Goal: Transaction & Acquisition: Purchase product/service

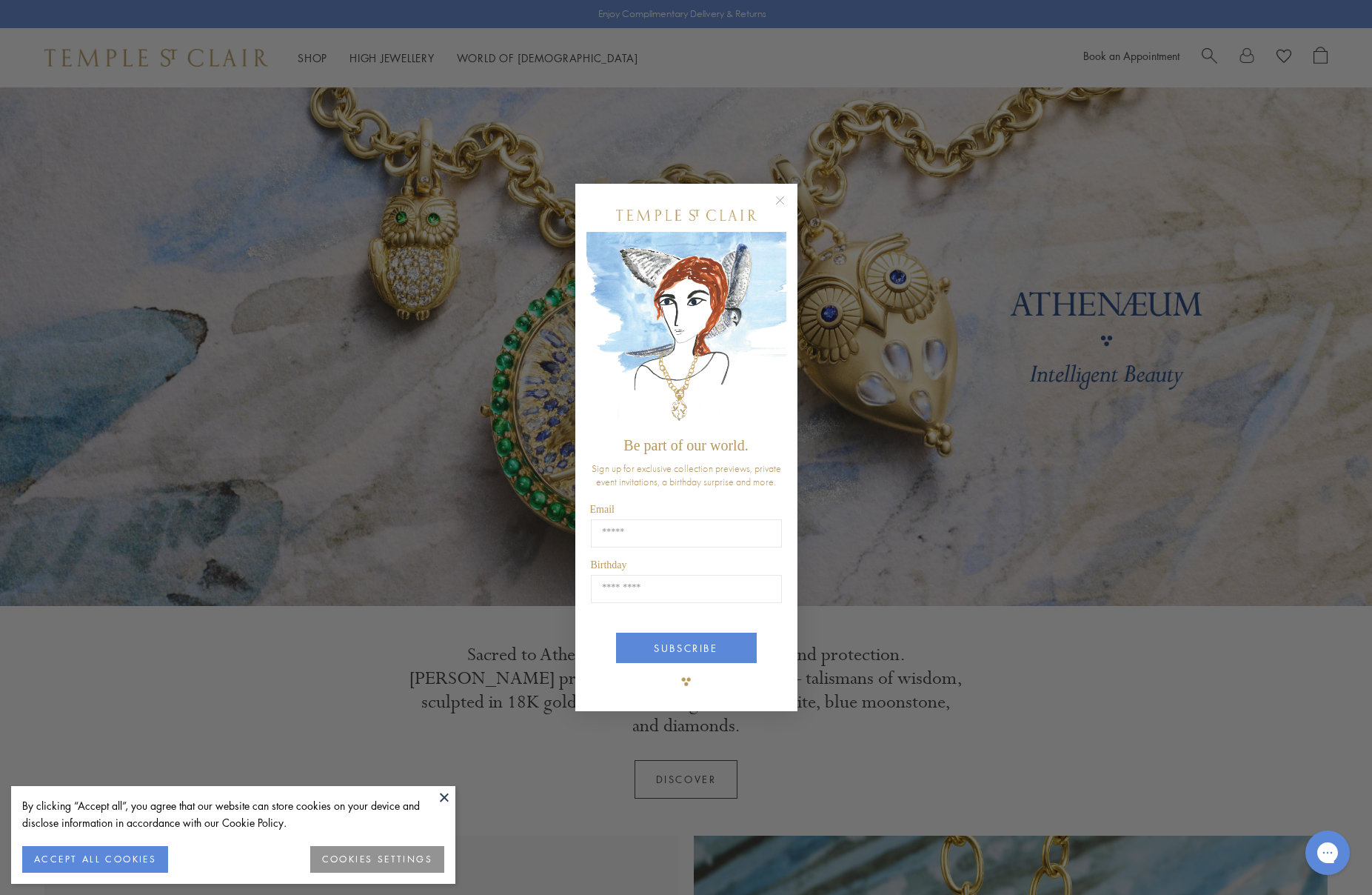
click at [414, 362] on div "Close dialog Be part of our world. Sign up for exclusive collection previews, p…" at bounding box center [686, 447] width 1372 height 895
click at [779, 200] on icon "Close dialog" at bounding box center [779, 201] width 8 height 8
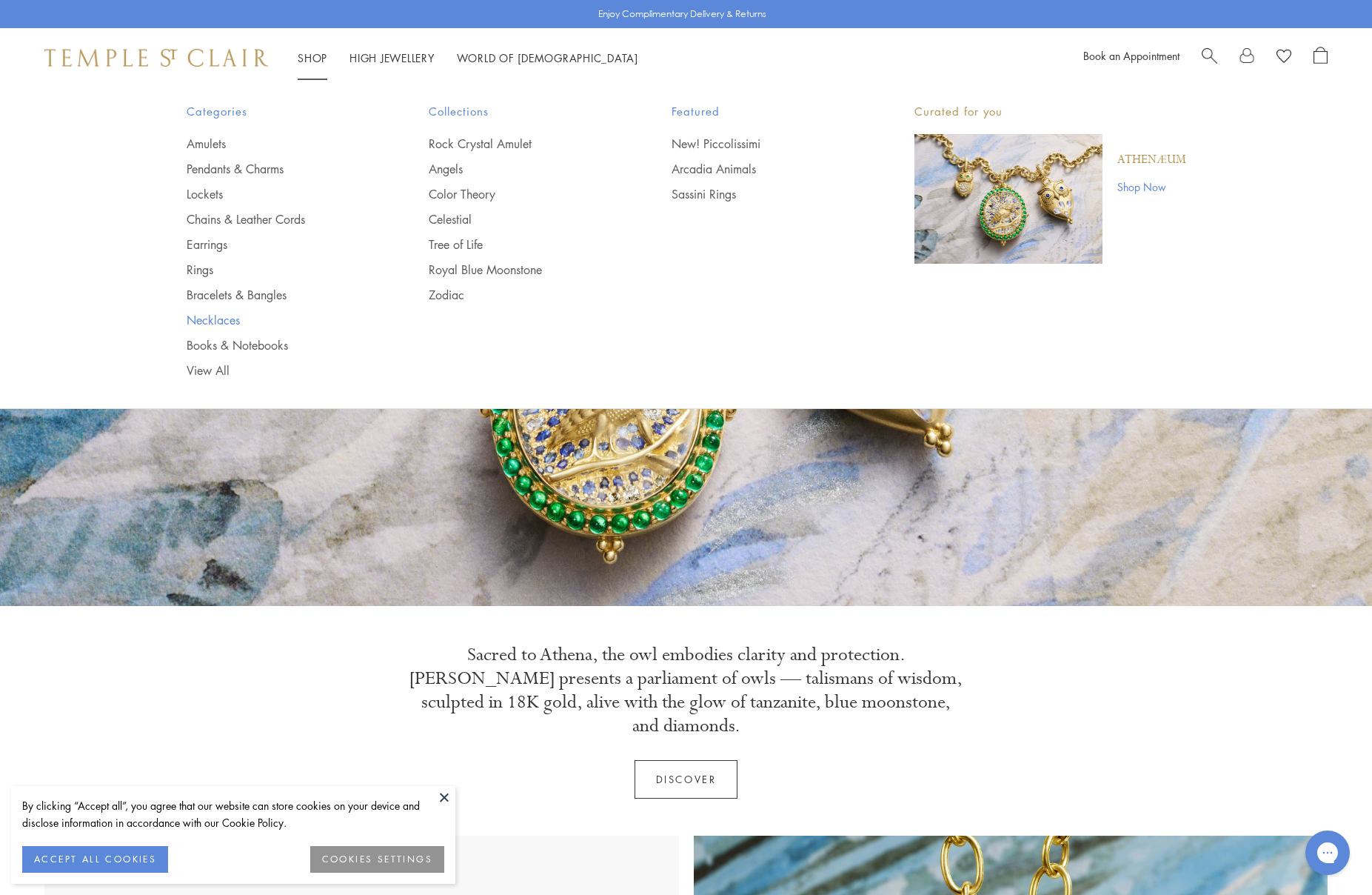
click at [213, 320] on link "Necklaces" at bounding box center [278, 320] width 184 height 16
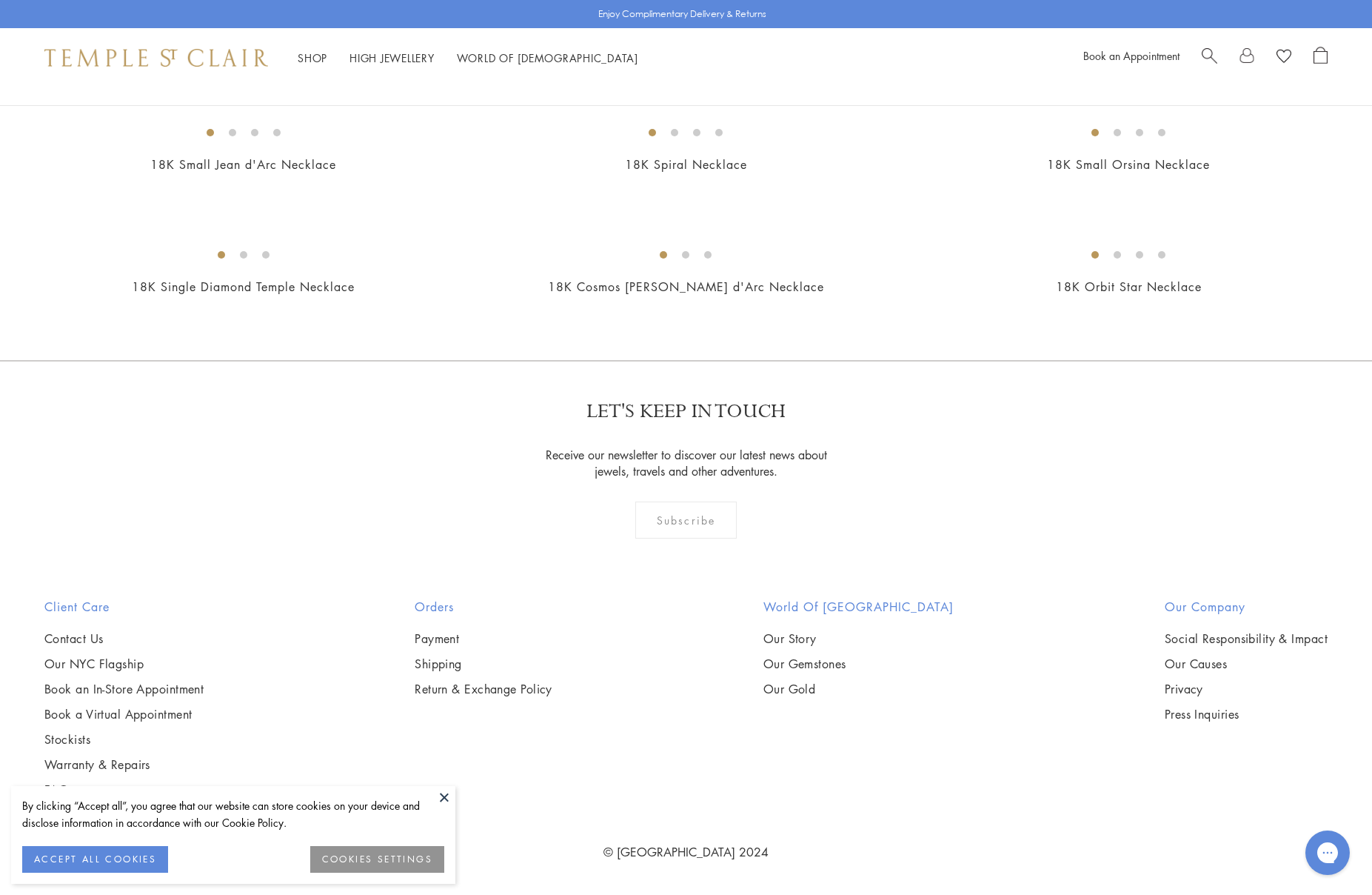
scroll to position [7046, 0]
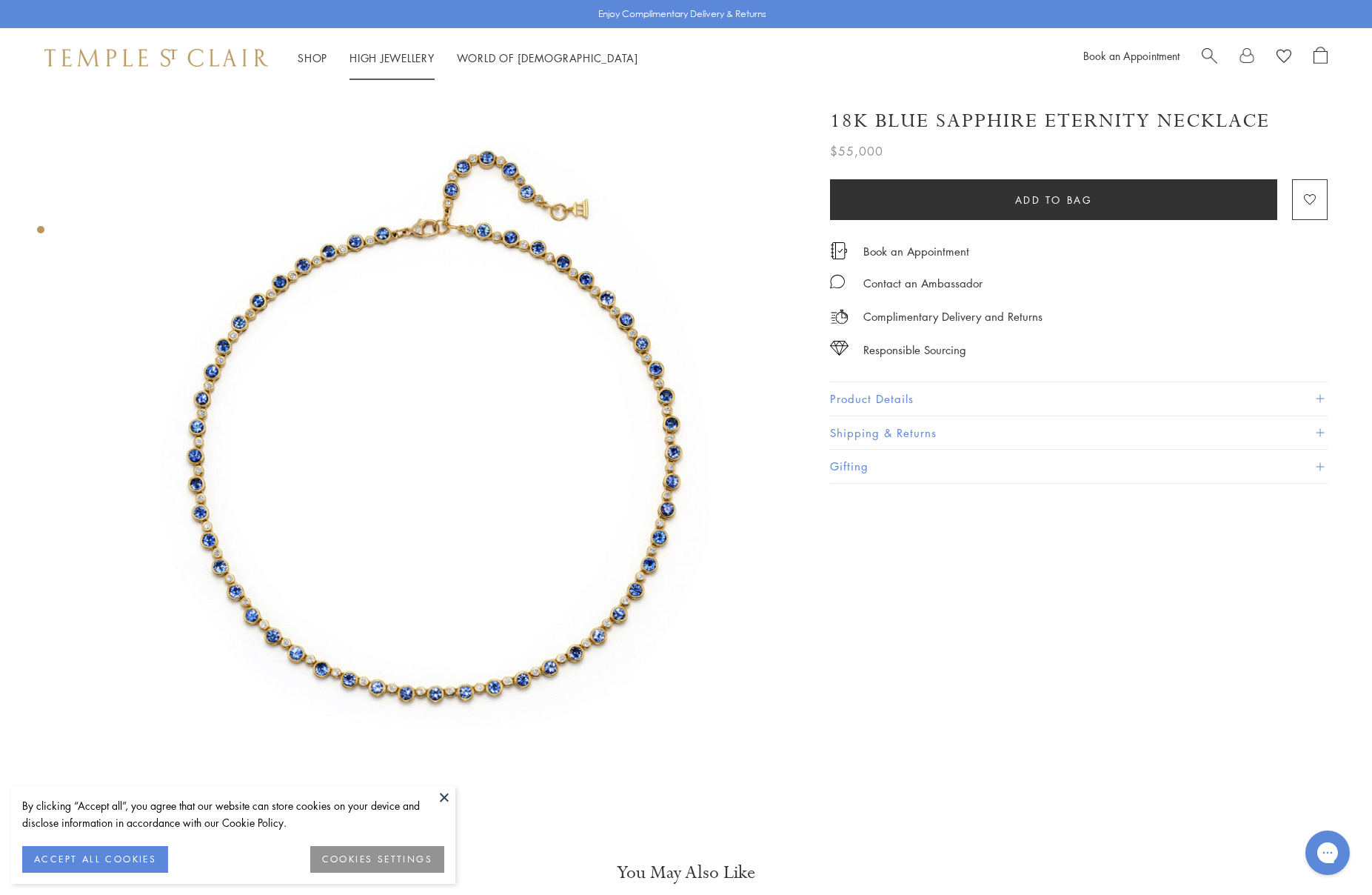
click at [378, 58] on link "High Jewellery High Jewellery" at bounding box center [392, 57] width 85 height 14
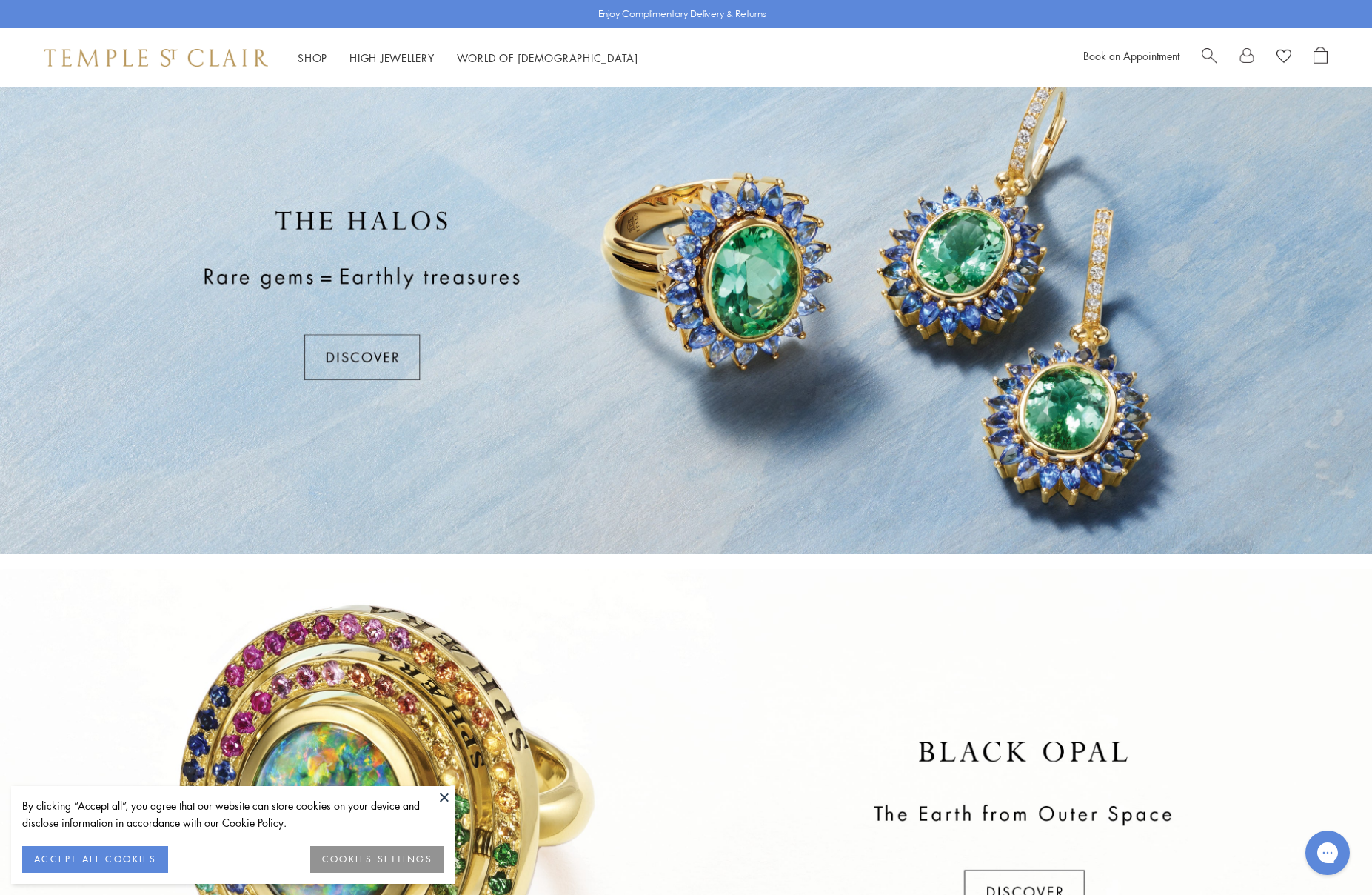
scroll to position [26, 0]
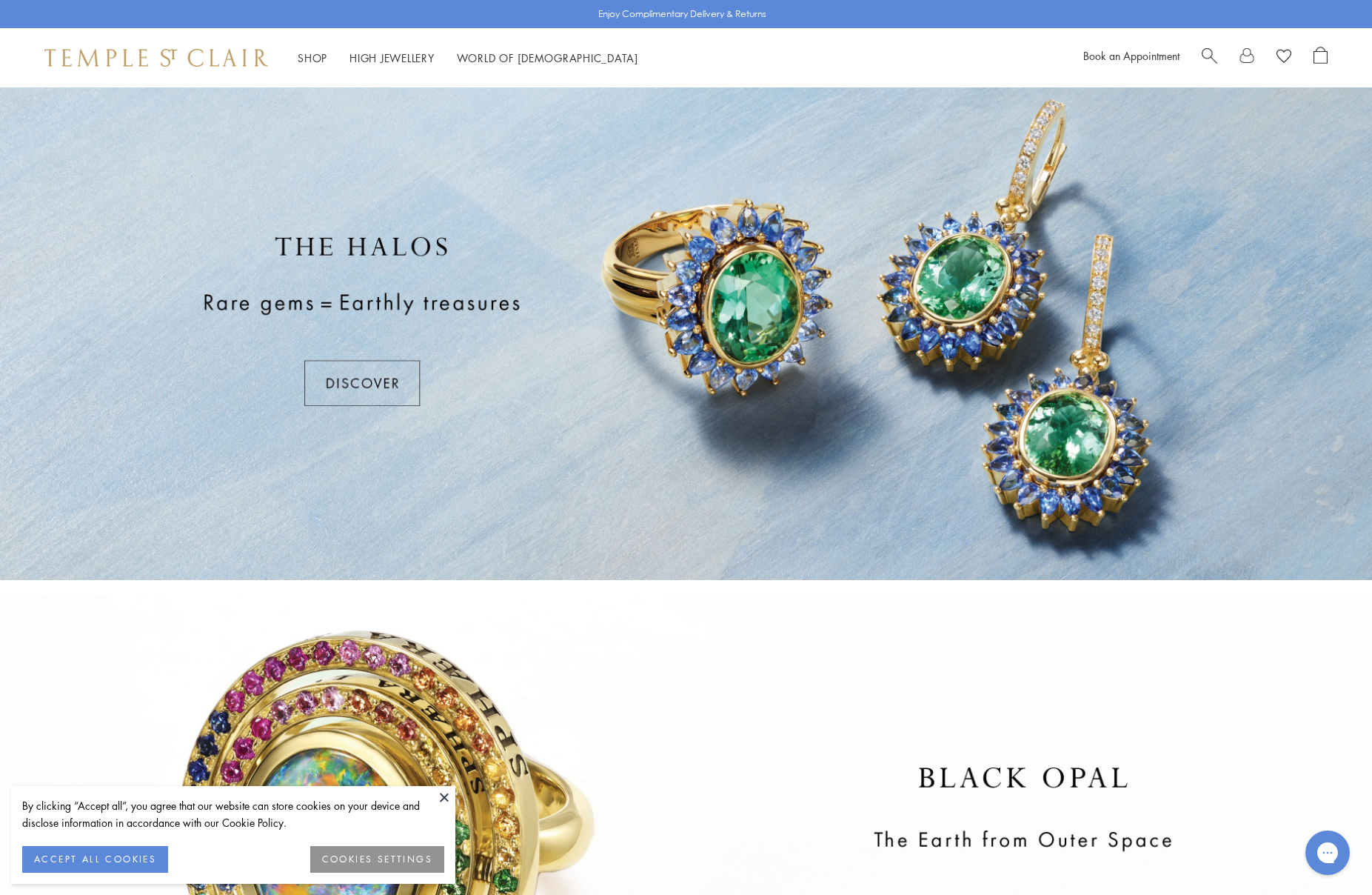
click at [392, 378] on div at bounding box center [686, 321] width 1372 height 519
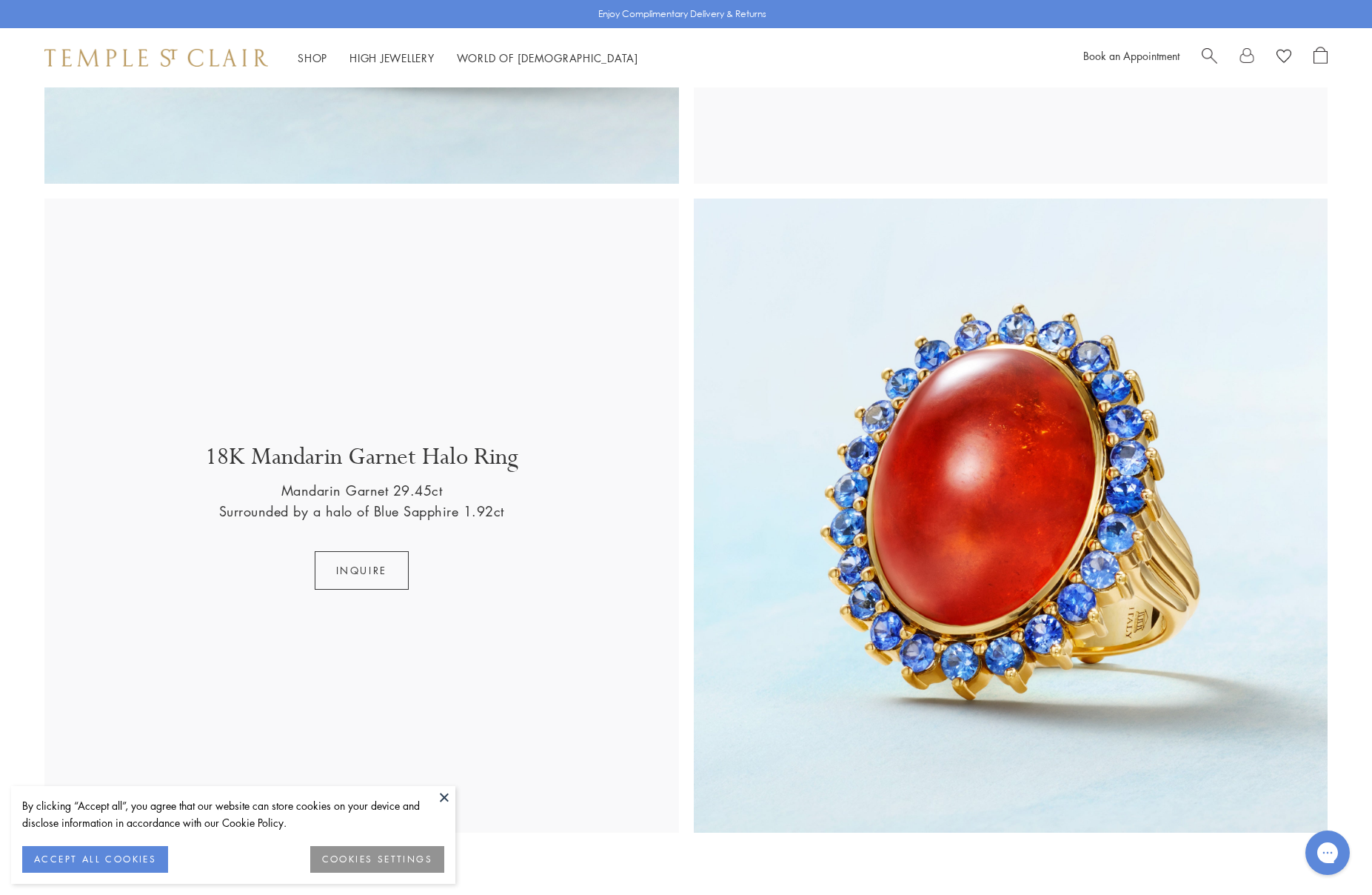
scroll to position [2933, 0]
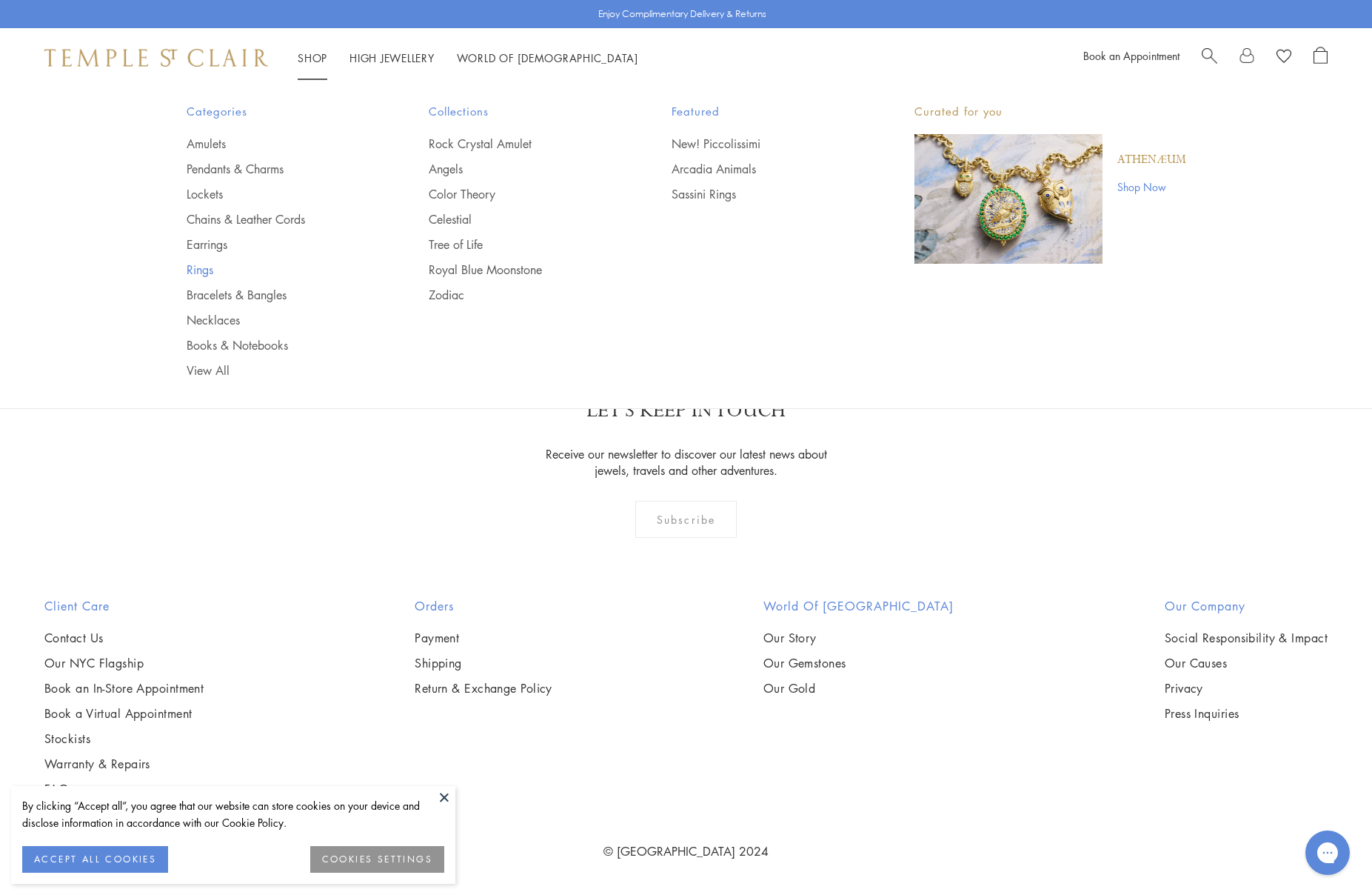
click at [203, 268] on link "Rings" at bounding box center [278, 269] width 184 height 16
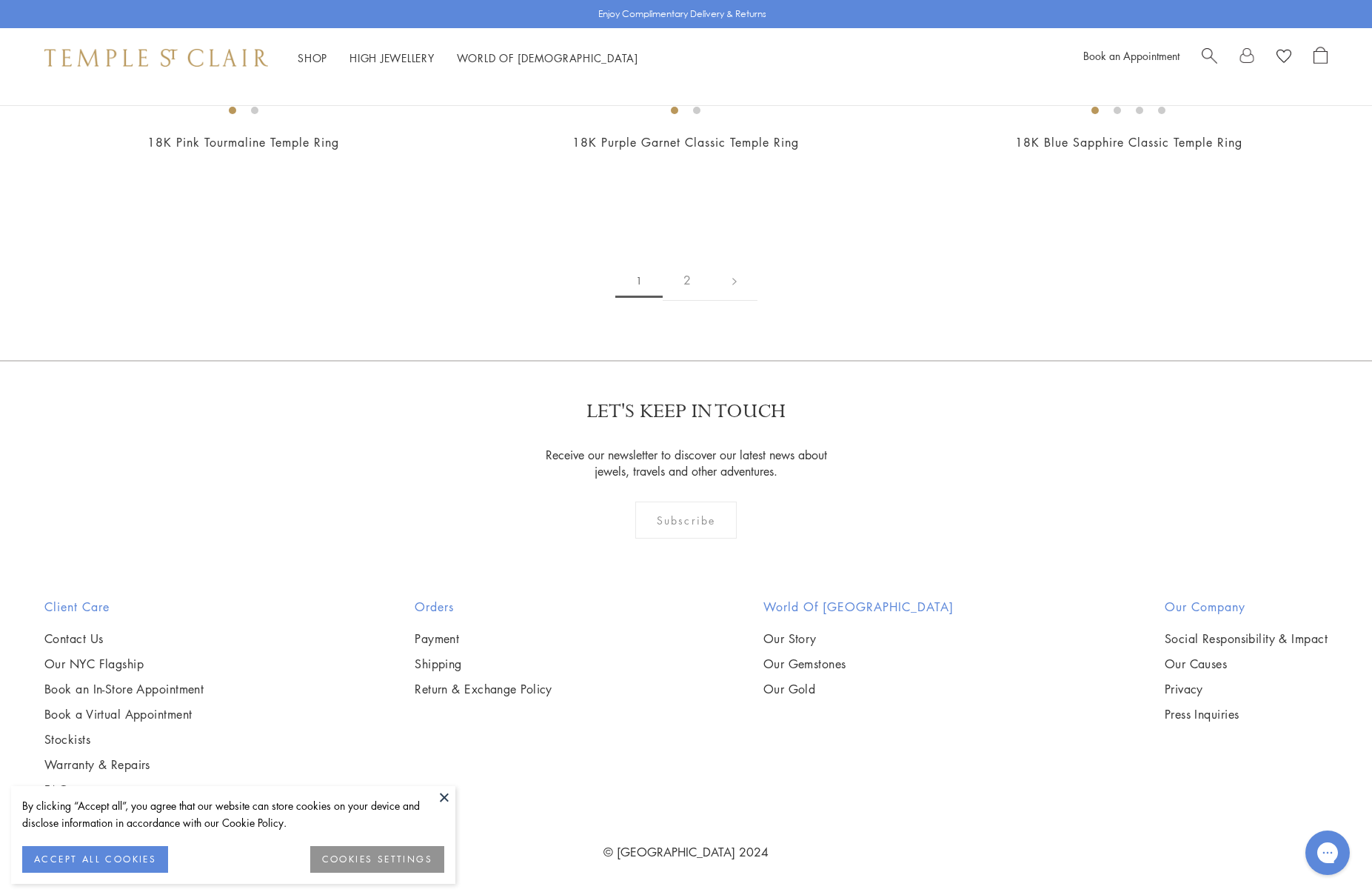
scroll to position [6041, 0]
click at [0, 0] on img at bounding box center [0, 0] width 0 height 0
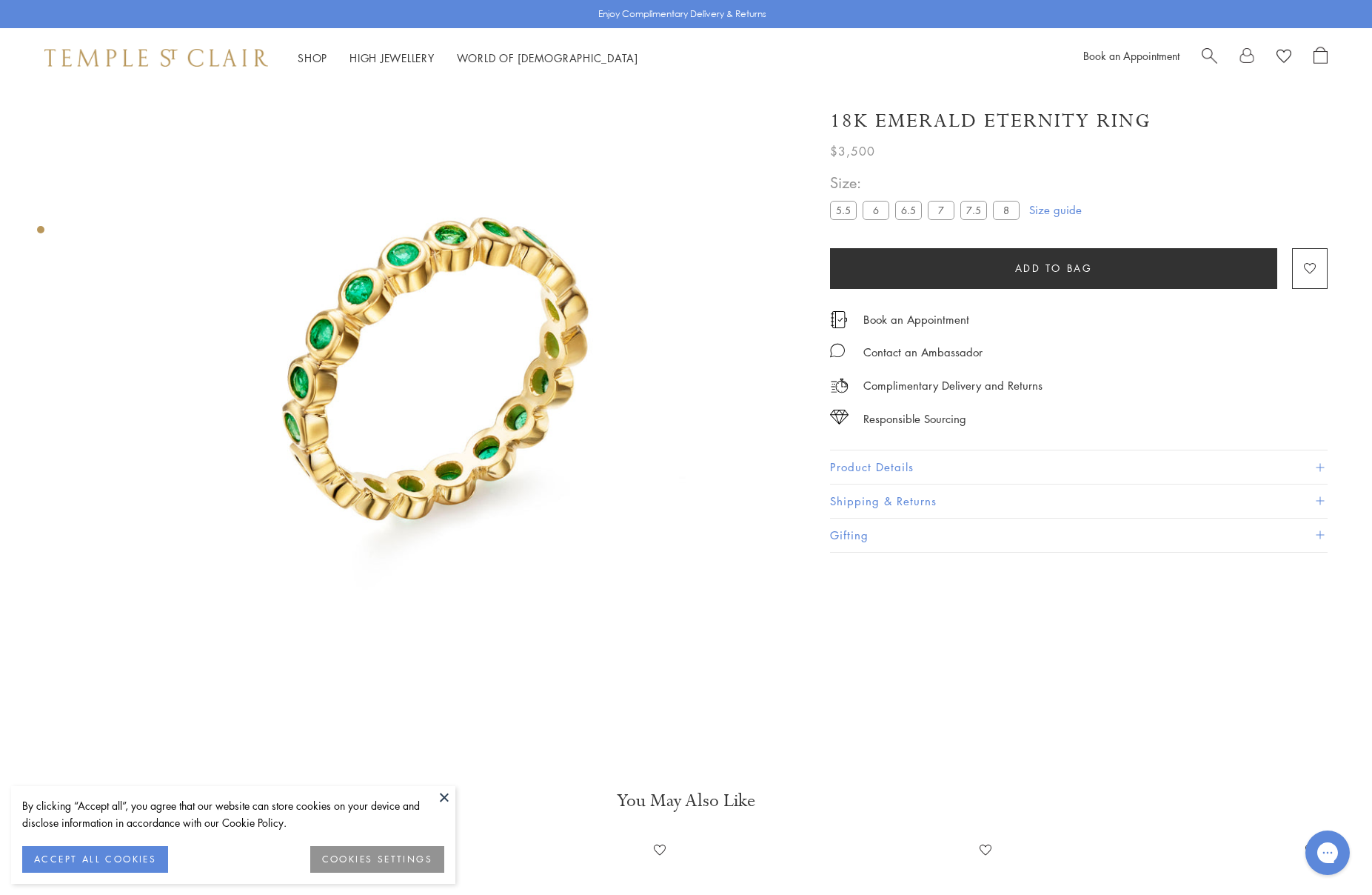
scroll to position [88, 0]
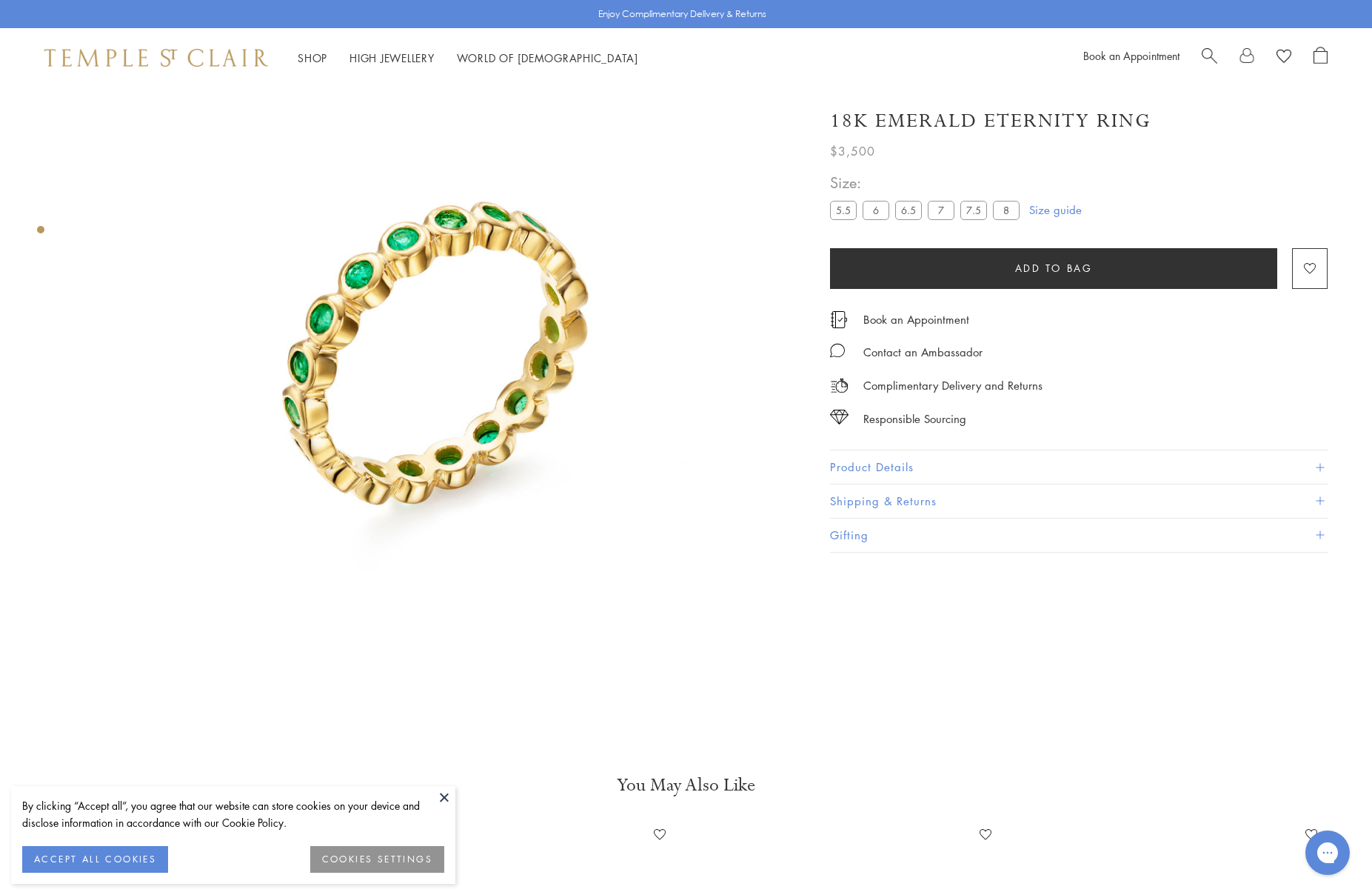
click at [903, 504] on button "Shipping & Returns" at bounding box center [1078, 501] width 497 height 34
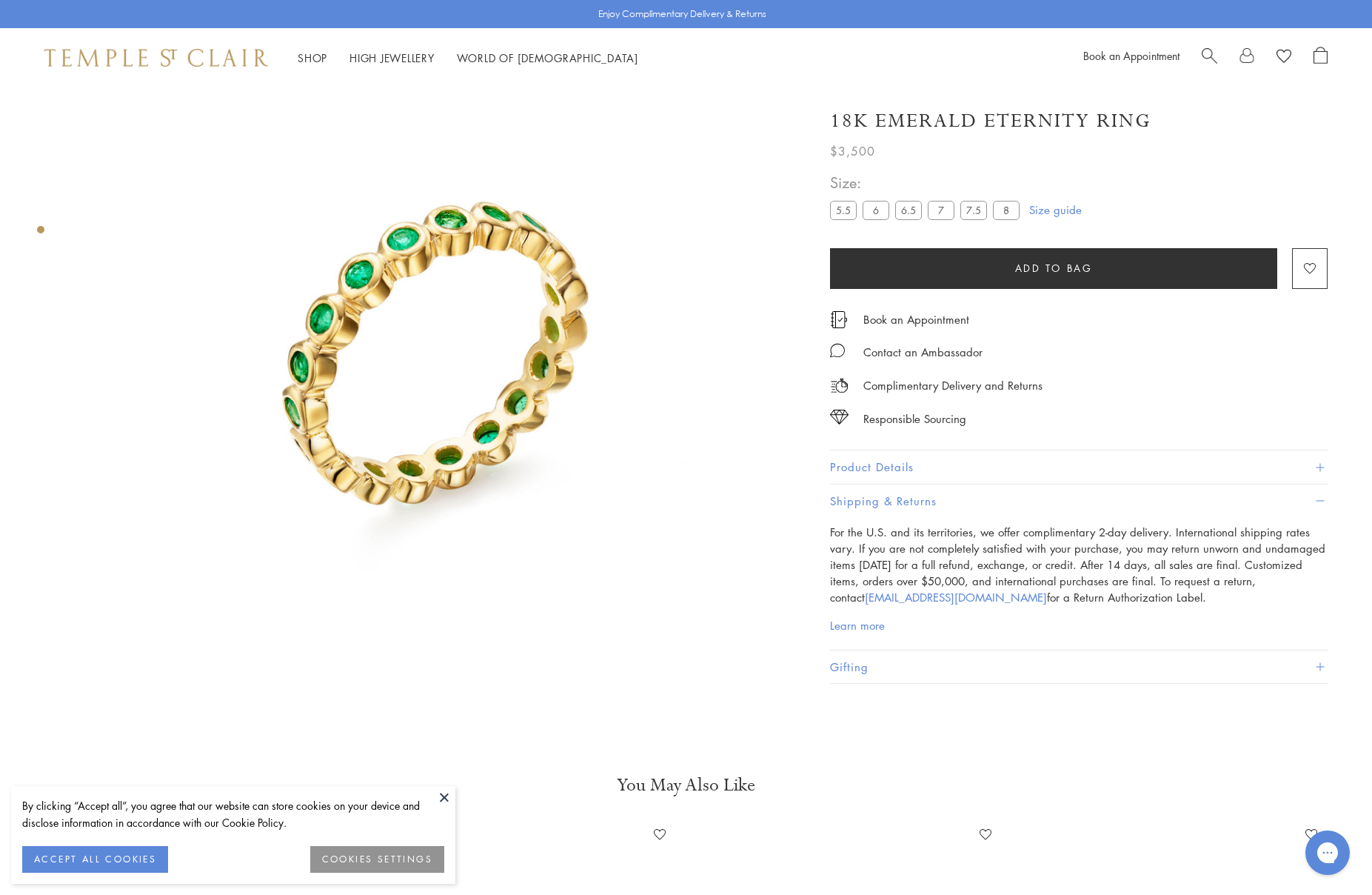
click at [997, 503] on button "Shipping & Returns" at bounding box center [1078, 501] width 497 height 34
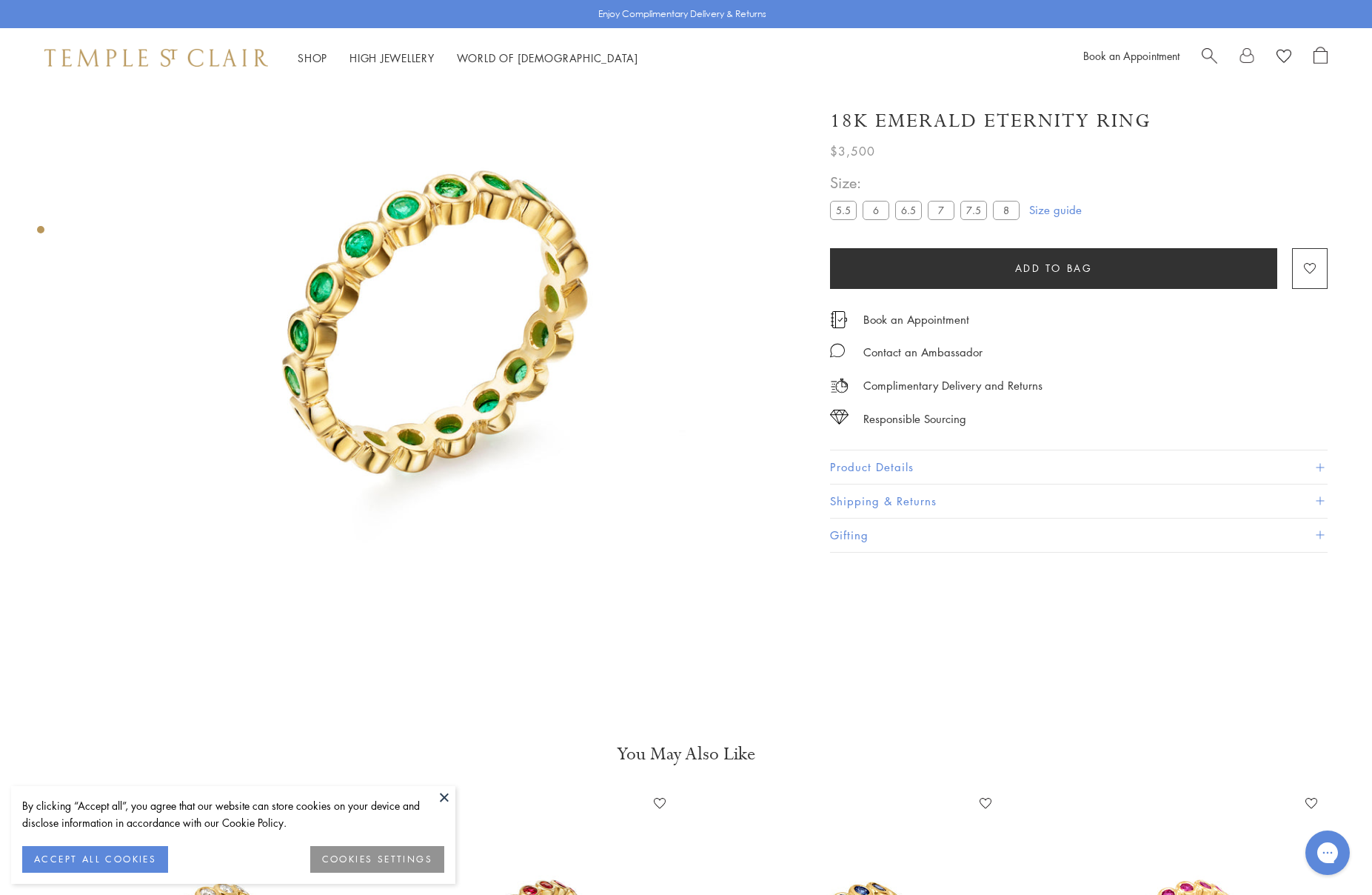
scroll to position [0, 0]
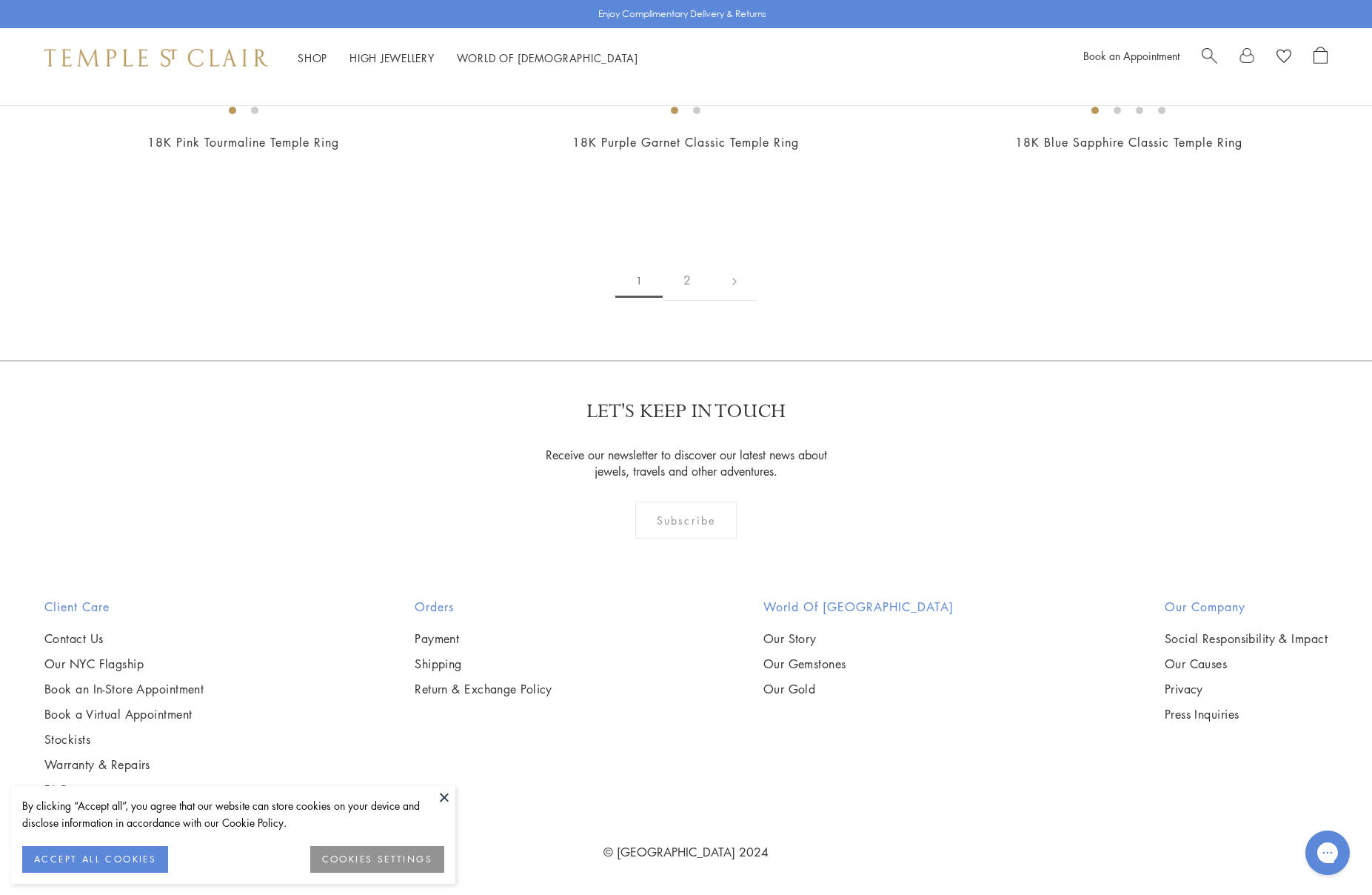
scroll to position [8209, 0]
click at [694, 275] on link "2" at bounding box center [687, 280] width 49 height 40
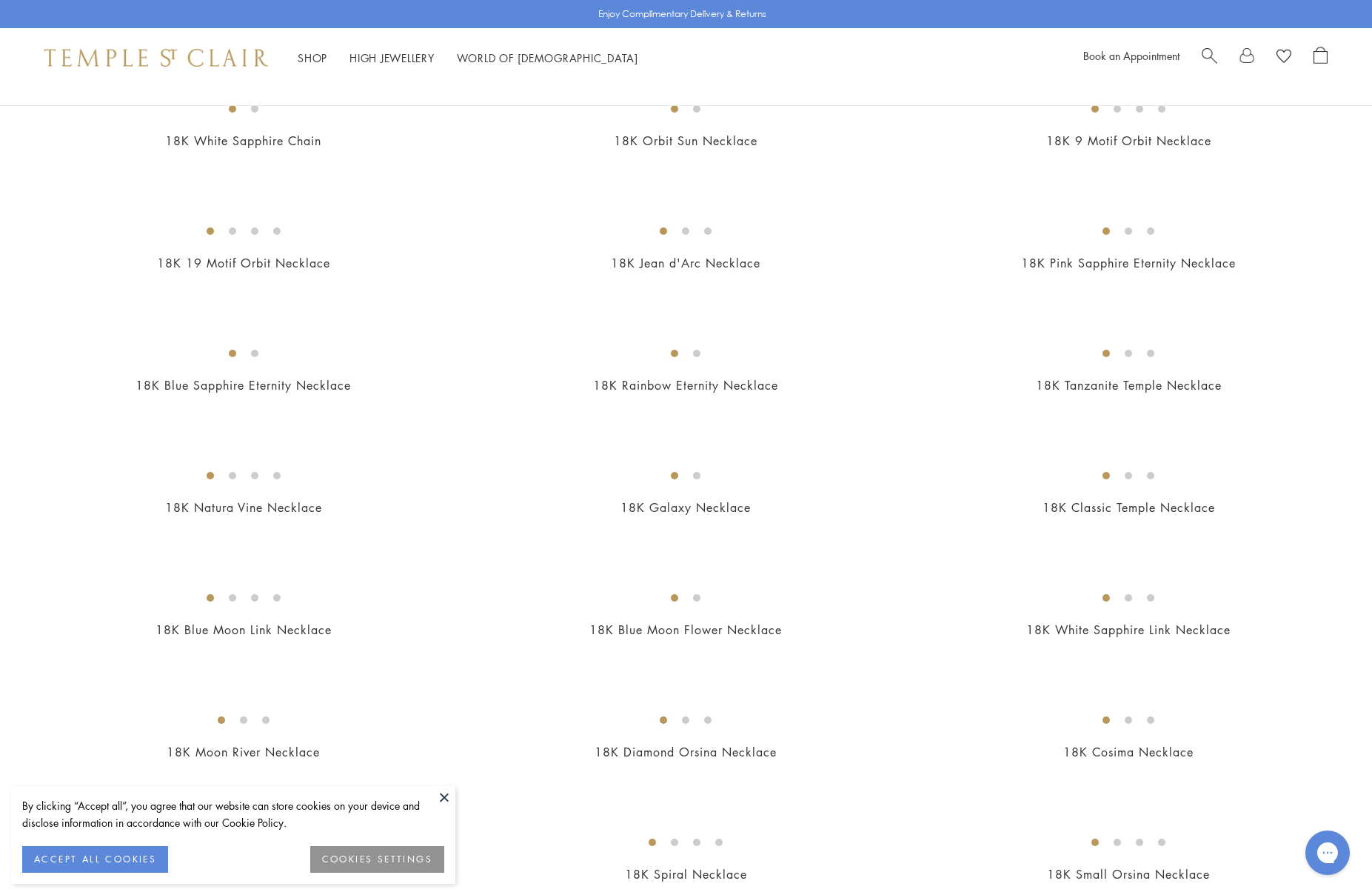
scroll to position [1013, 0]
